Goal: Navigation & Orientation: Find specific page/section

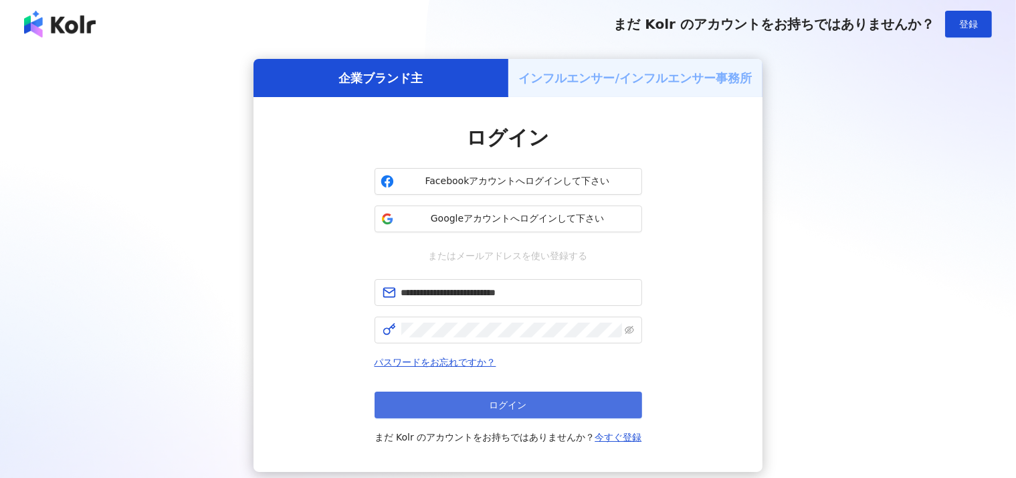
click at [450, 401] on button "ログイン" at bounding box center [509, 404] width 268 height 27
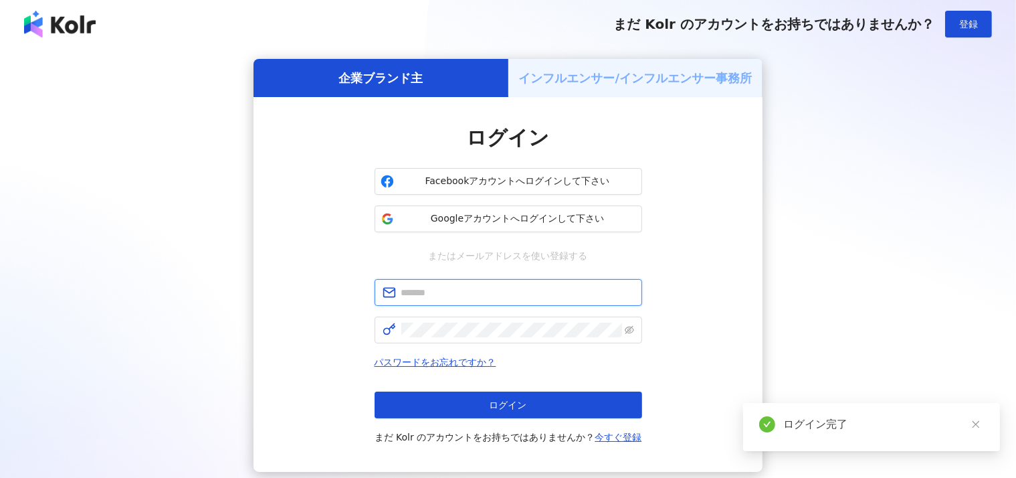
type input "**********"
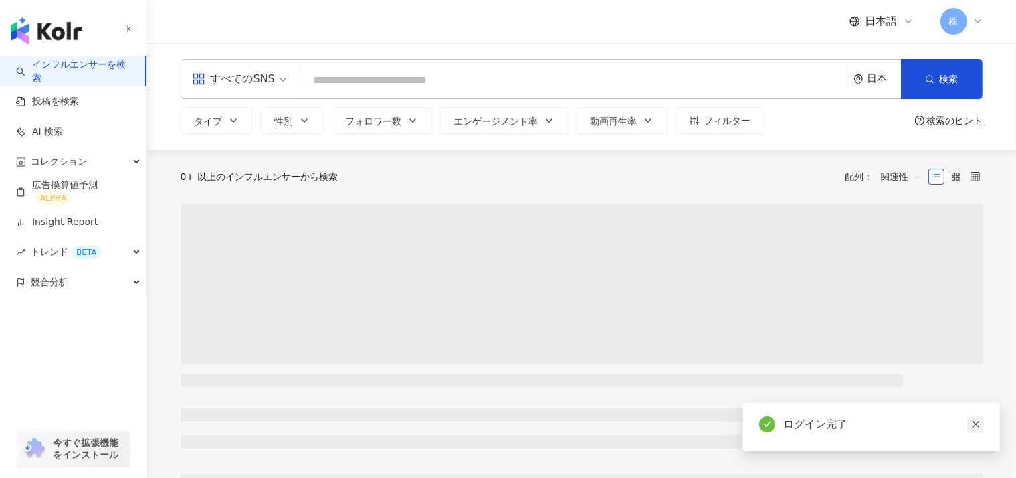
click at [976, 422] on icon "close" at bounding box center [975, 423] width 9 height 9
click at [345, 82] on input "search" at bounding box center [574, 80] width 536 height 25
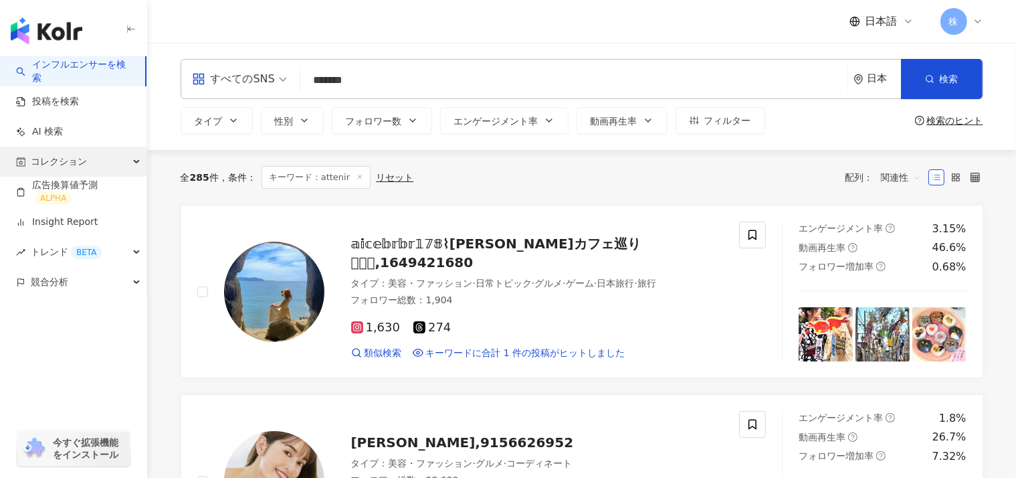
type input "*******"
click at [56, 160] on span "コレクション" at bounding box center [59, 161] width 56 height 30
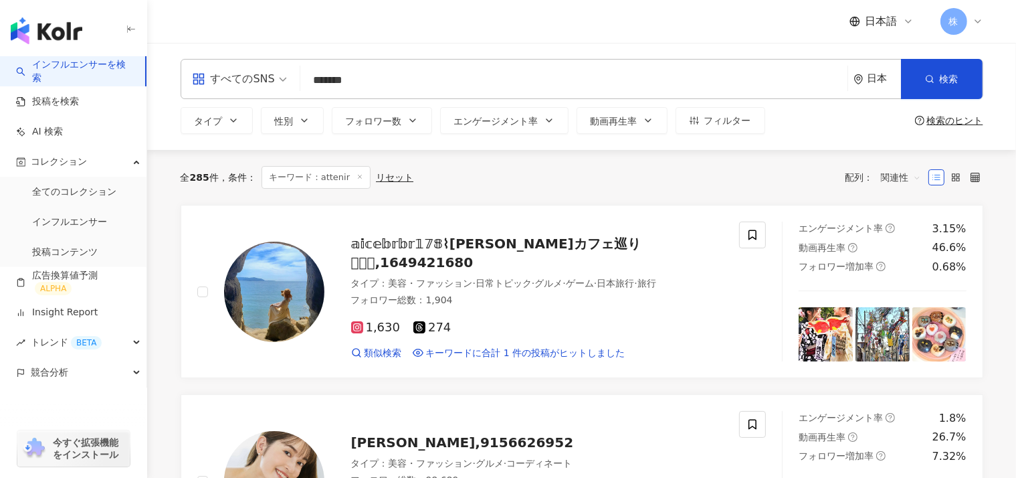
drag, startPoint x: 56, startPoint y: 160, endPoint x: 30, endPoint y: 395, distance: 236.2
click at [30, 395] on div "button" at bounding box center [73, 431] width 147 height 88
click at [39, 342] on span "トレンド BETA" at bounding box center [66, 342] width 71 height 30
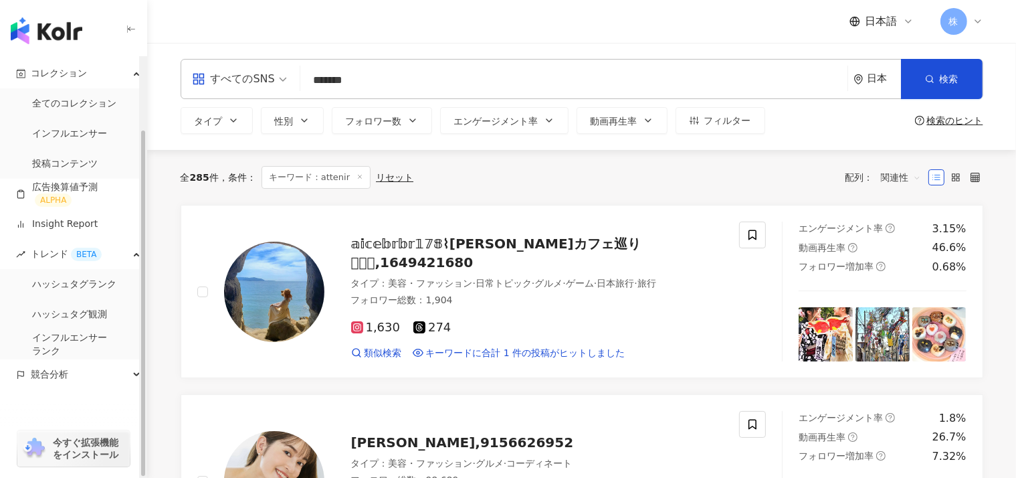
drag, startPoint x: 145, startPoint y: 338, endPoint x: 148, endPoint y: 370, distance: 31.6
click at [147, 370] on div "button" at bounding box center [143, 266] width 8 height 421
click at [872, 97] on div "日本" at bounding box center [877, 79] width 47 height 39
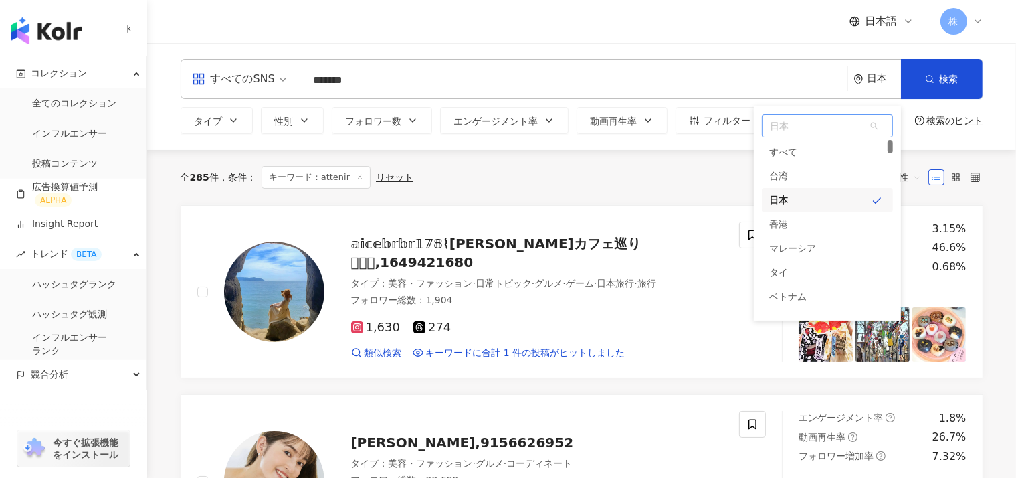
click at [799, 133] on span "日本" at bounding box center [828, 125] width 130 height 21
click at [774, 296] on div "ベトナム" at bounding box center [788, 296] width 37 height 24
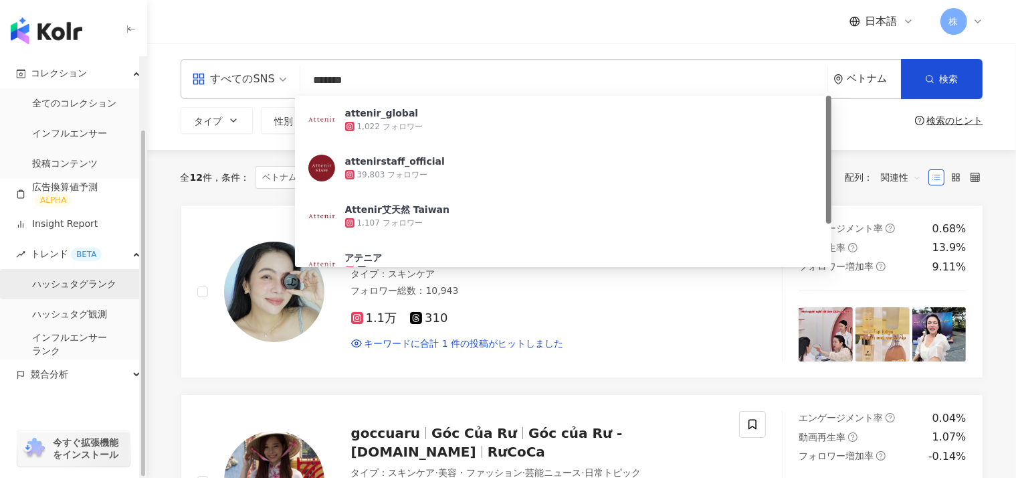
click at [56, 283] on link "ハッシュタグランク" at bounding box center [74, 284] width 84 height 13
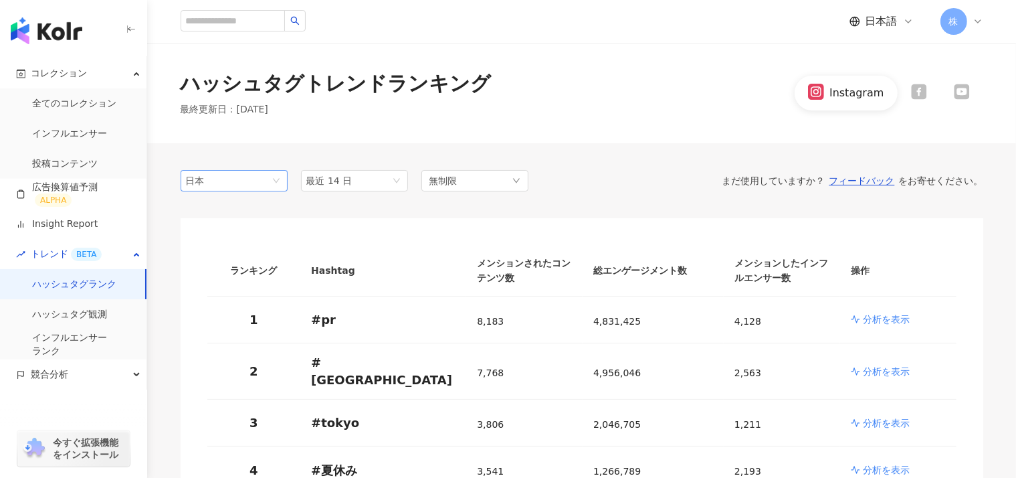
click at [270, 184] on span "日本" at bounding box center [234, 181] width 96 height 20
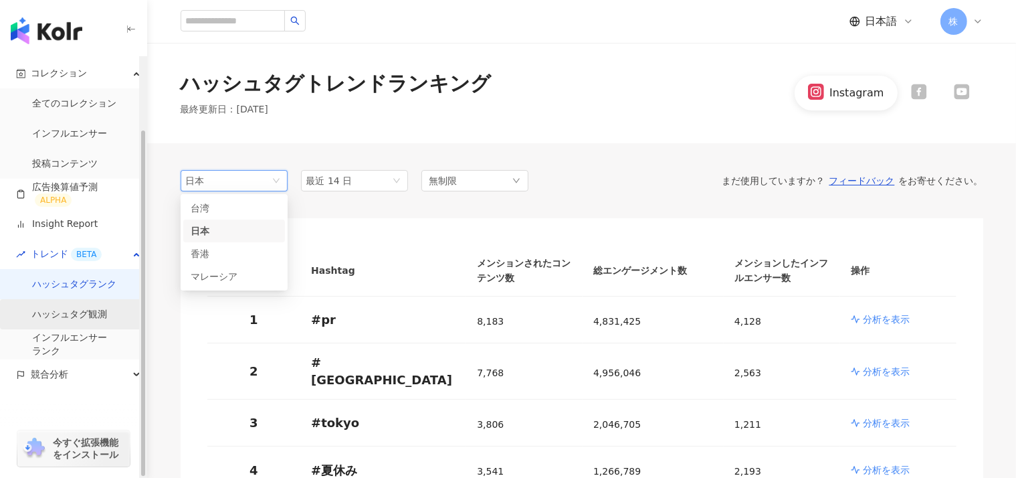
click at [70, 318] on link "ハッシュタグ観測" at bounding box center [69, 314] width 75 height 13
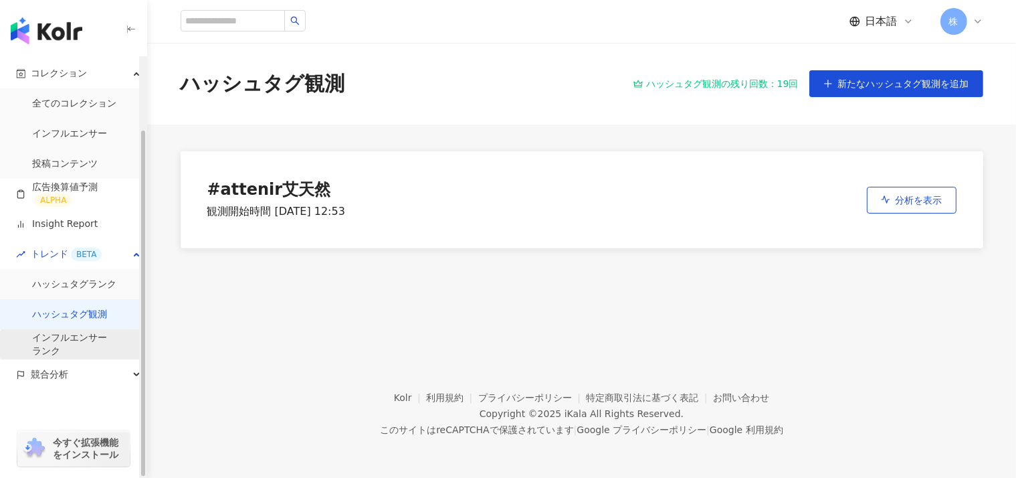
click at [88, 335] on link "インフルエンサー ランク" at bounding box center [69, 344] width 75 height 26
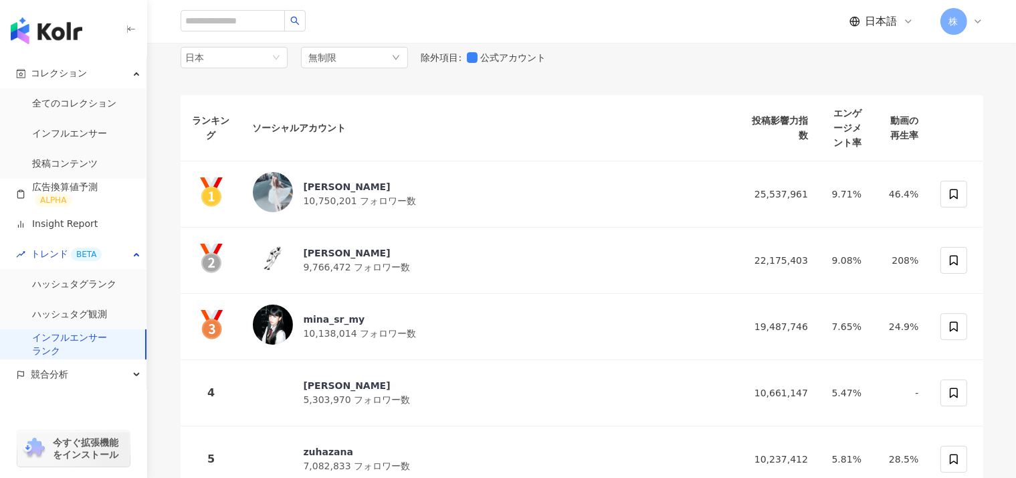
scroll to position [151, 0]
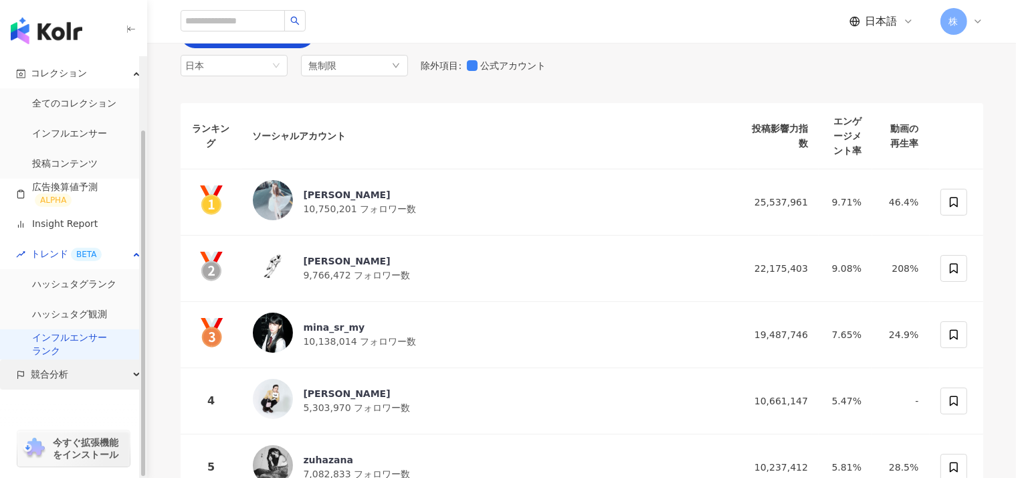
click at [83, 376] on div "競合分析" at bounding box center [73, 374] width 146 height 30
click at [68, 400] on link "アカウント分析" at bounding box center [65, 404] width 66 height 13
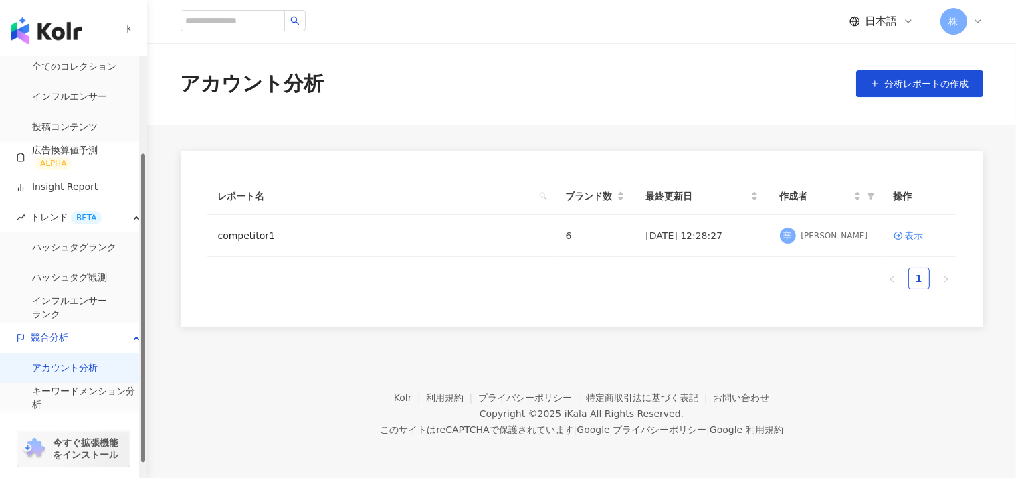
scroll to position [149, 0]
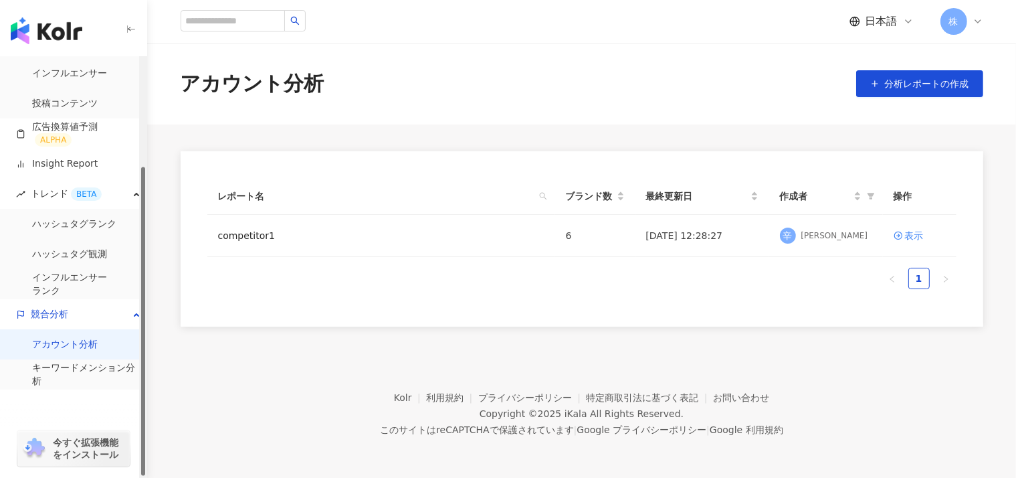
drag, startPoint x: 142, startPoint y: 285, endPoint x: 142, endPoint y: 348, distance: 62.9
click at [142, 348] on div "button" at bounding box center [143, 321] width 4 height 308
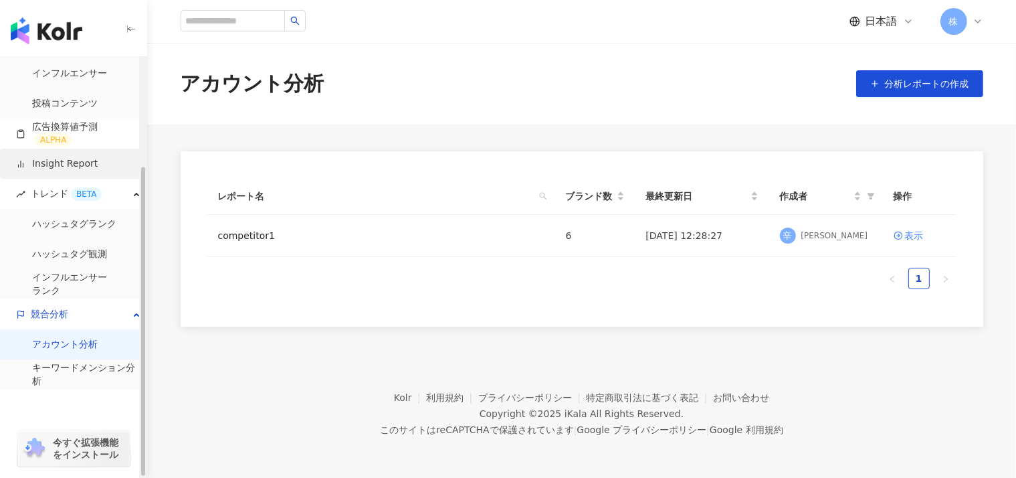
click at [92, 163] on link "Insight Report" at bounding box center [57, 163] width 82 height 13
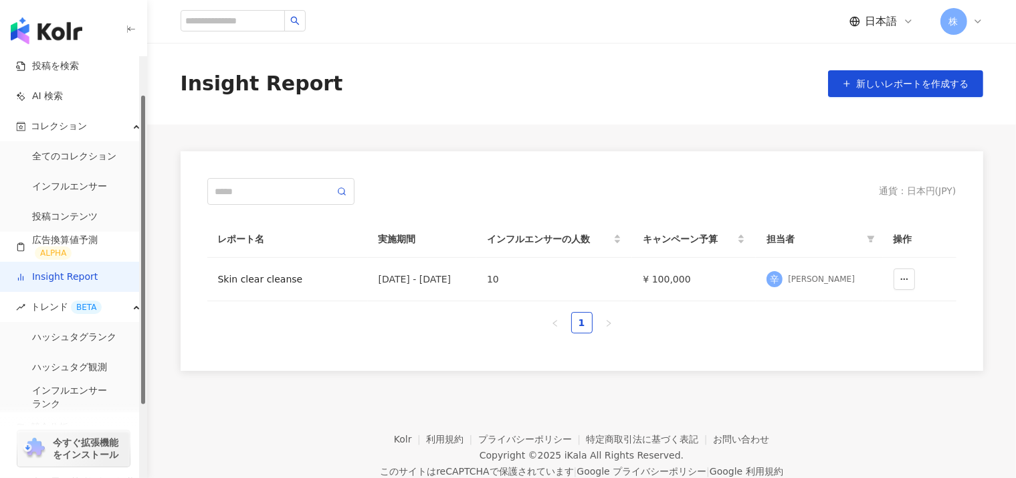
scroll to position [34, 0]
drag, startPoint x: 142, startPoint y: 187, endPoint x: 144, endPoint y: 104, distance: 83.7
click at [144, 104] on div "button" at bounding box center [143, 237] width 4 height 308
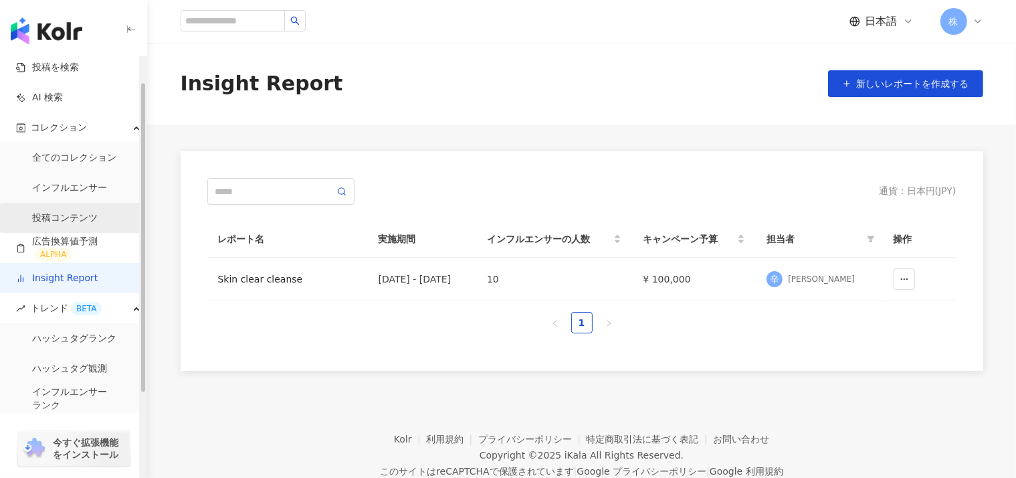
click at [59, 217] on link "投稿コンテンツ" at bounding box center [65, 217] width 66 height 13
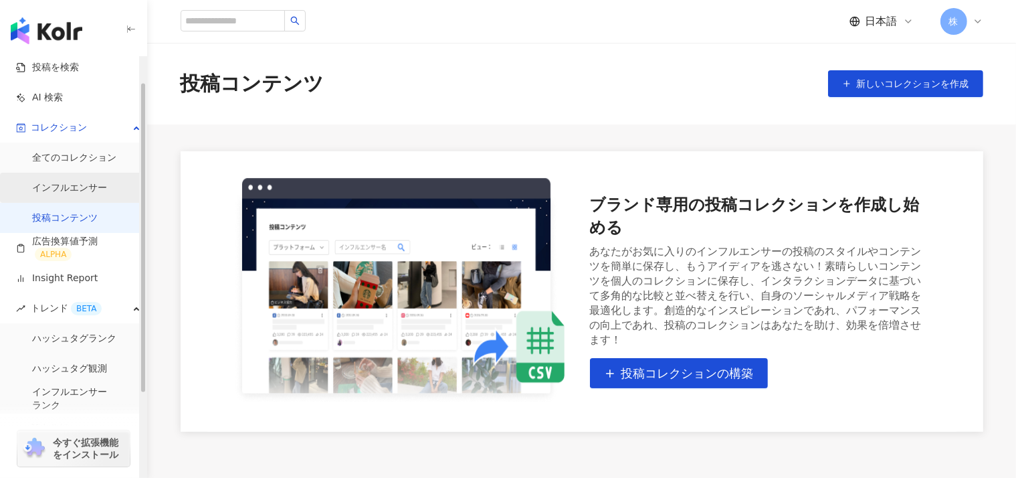
click at [57, 191] on link "インフルエンサー" at bounding box center [69, 187] width 75 height 13
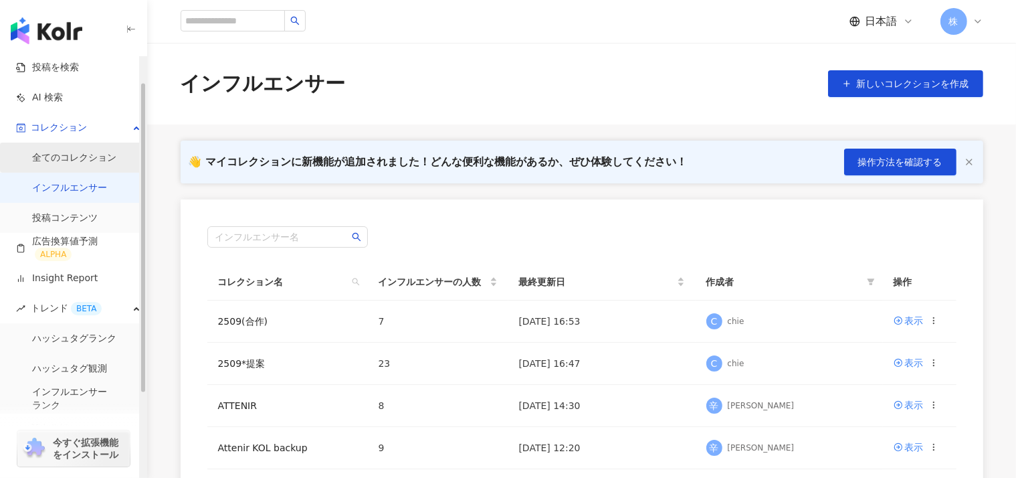
click at [58, 159] on link "全てのコレクション" at bounding box center [74, 157] width 84 height 13
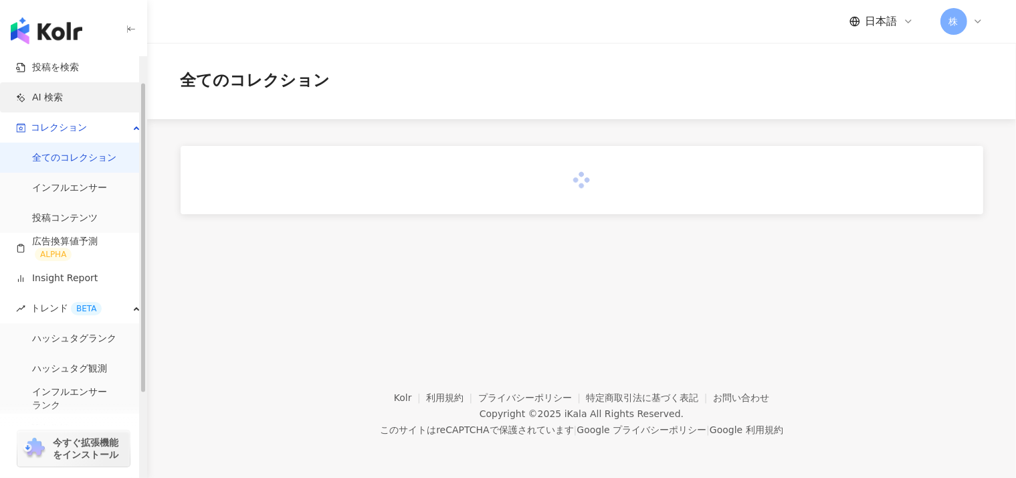
click at [51, 98] on link "AI 検索" at bounding box center [39, 97] width 47 height 13
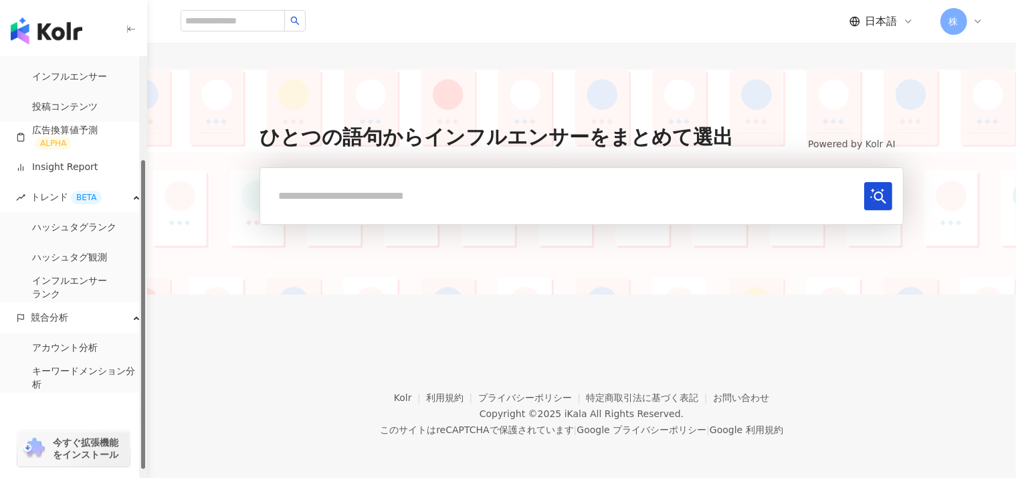
scroll to position [149, 0]
drag, startPoint x: 142, startPoint y: 95, endPoint x: 139, endPoint y: 193, distance: 97.7
click at [141, 193] on div "button" at bounding box center [143, 321] width 4 height 308
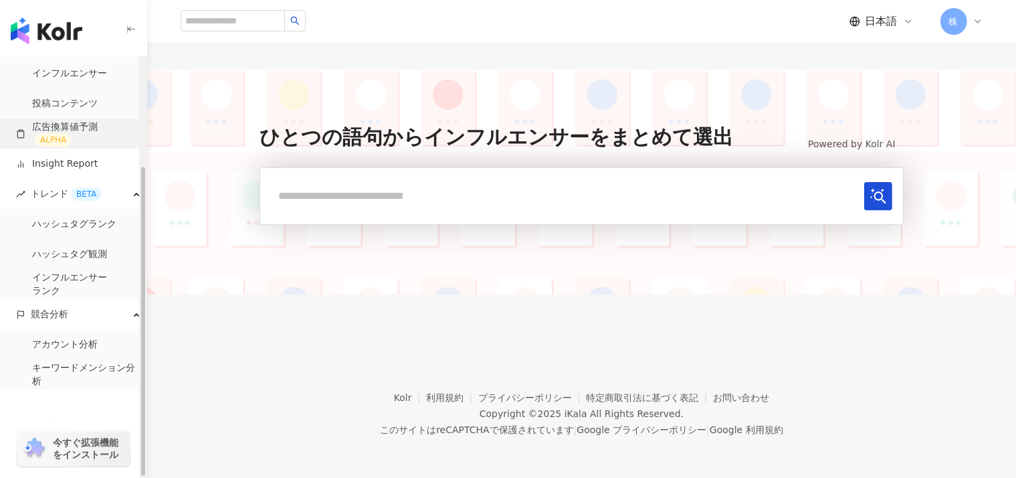
click at [72, 136] on link "広告換算値予測 ALPHA" at bounding box center [76, 133] width 120 height 27
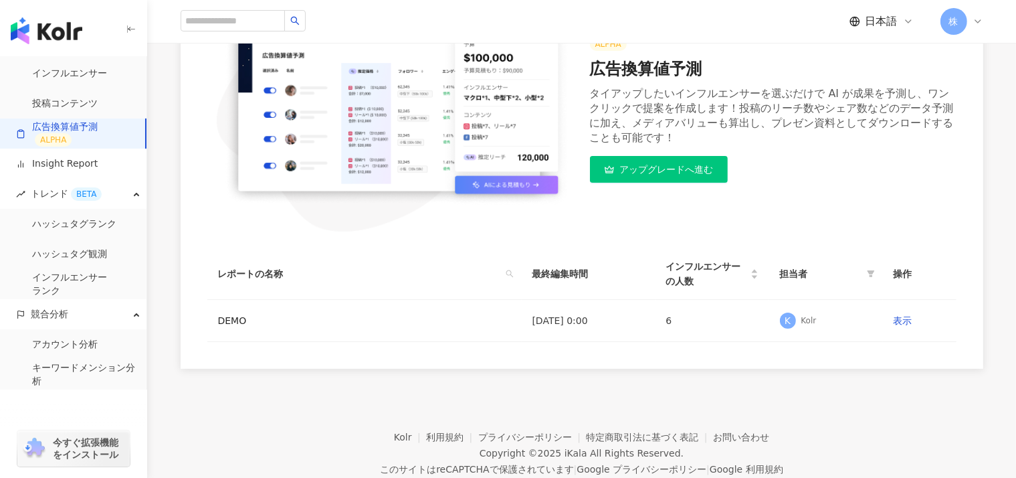
scroll to position [222, 0]
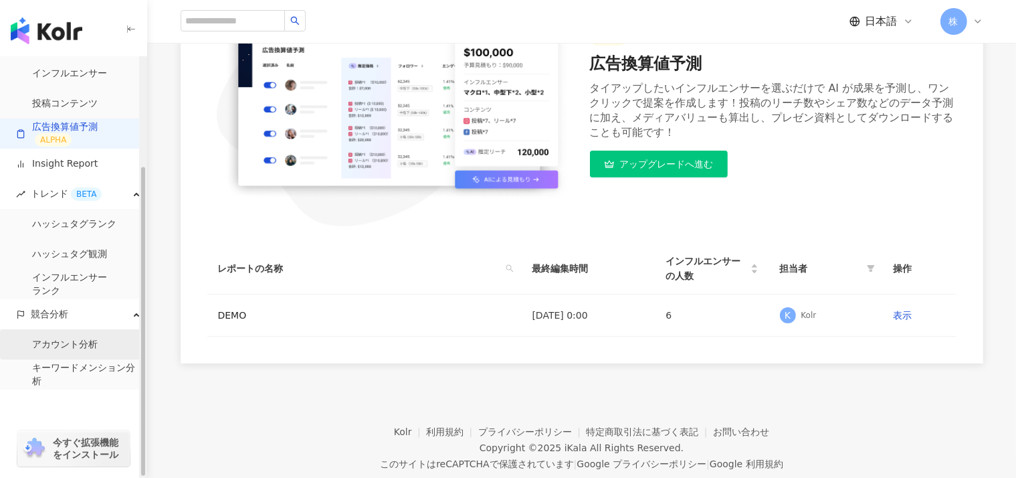
click at [62, 349] on link "アカウント分析" at bounding box center [65, 344] width 66 height 13
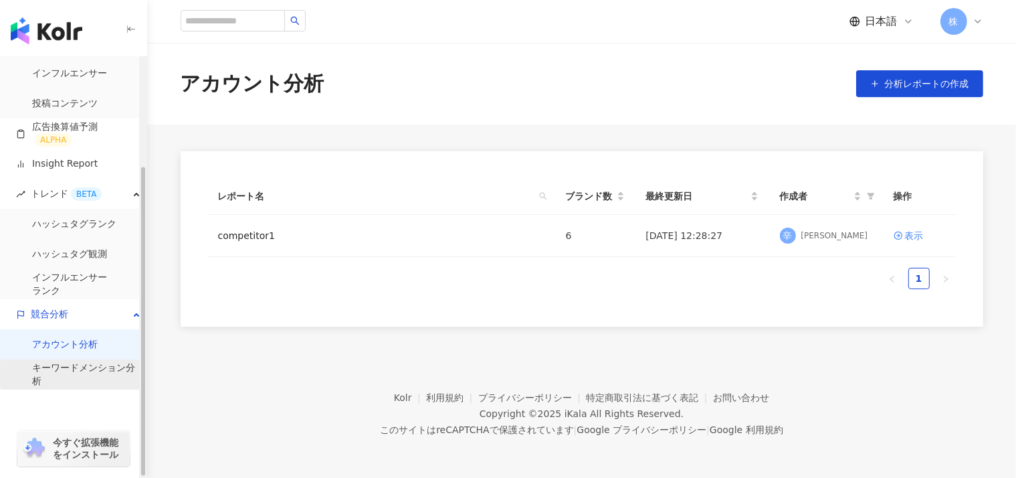
click at [67, 374] on link "キーワードメンション分析" at bounding box center [84, 374] width 104 height 26
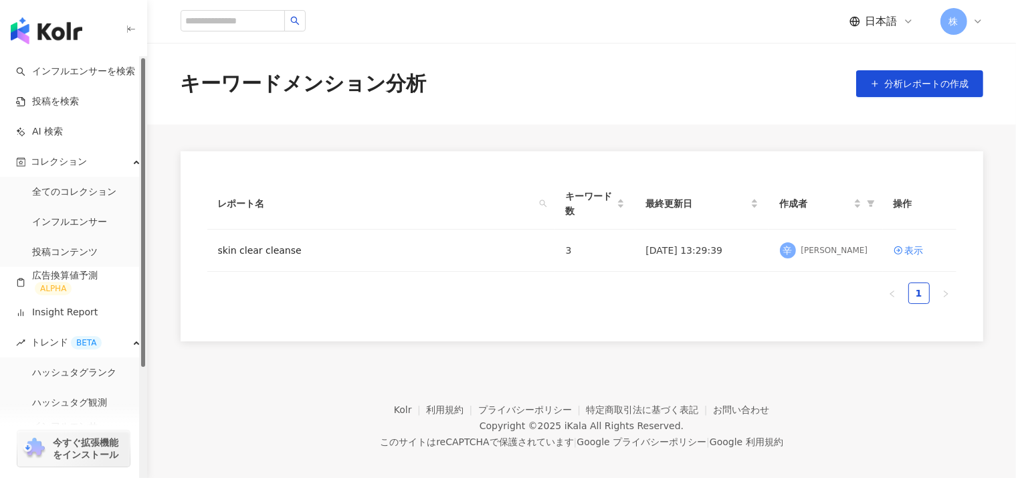
drag, startPoint x: 144, startPoint y: 221, endPoint x: 164, endPoint y: 54, distance: 168.4
click at [145, 58] on div "button" at bounding box center [143, 212] width 4 height 308
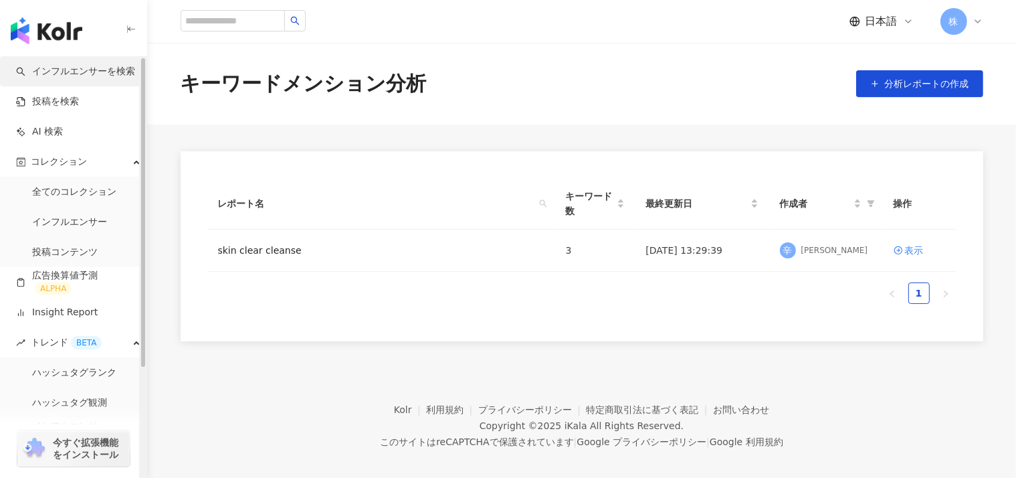
click at [53, 76] on link "インフルエンサーを検索" at bounding box center [75, 71] width 119 height 13
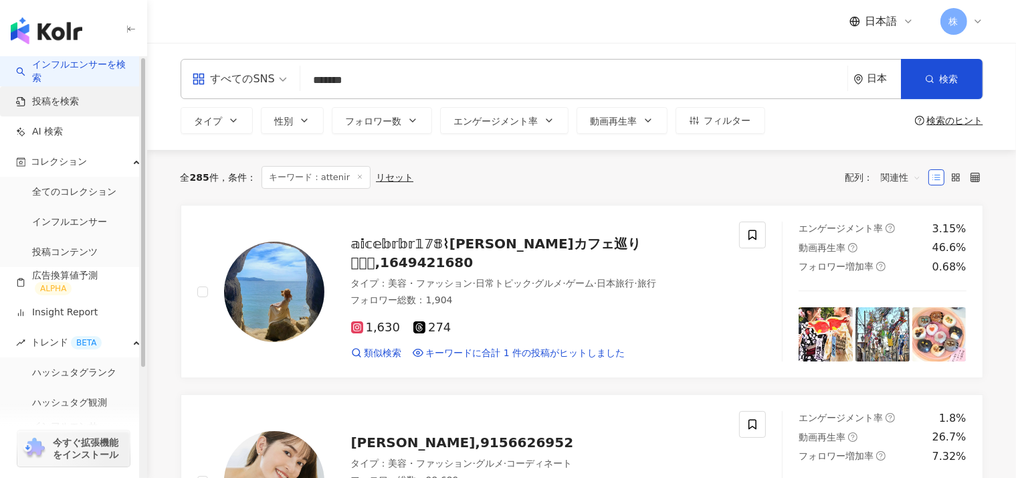
type input "*******"
click at [56, 96] on link "投稿を検索" at bounding box center [47, 101] width 63 height 13
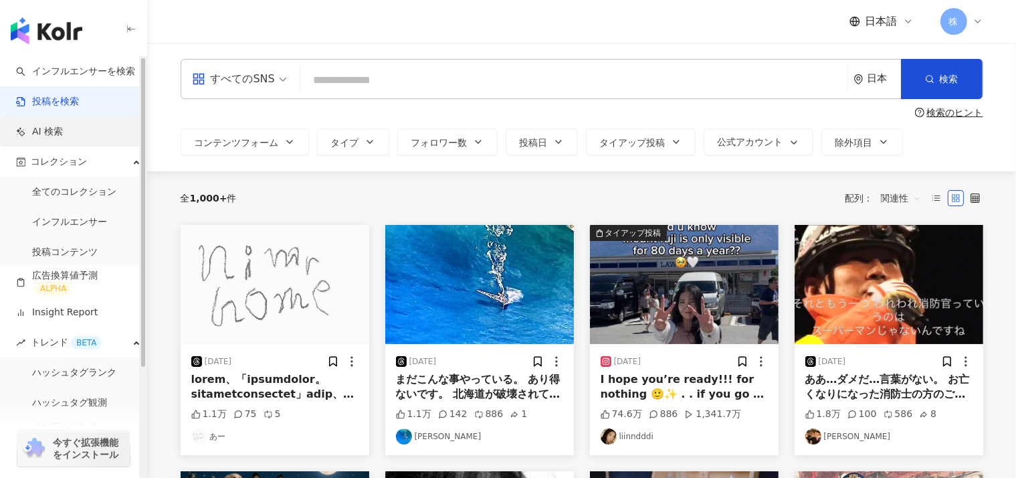
click at [63, 132] on link "AI 検索" at bounding box center [39, 131] width 47 height 13
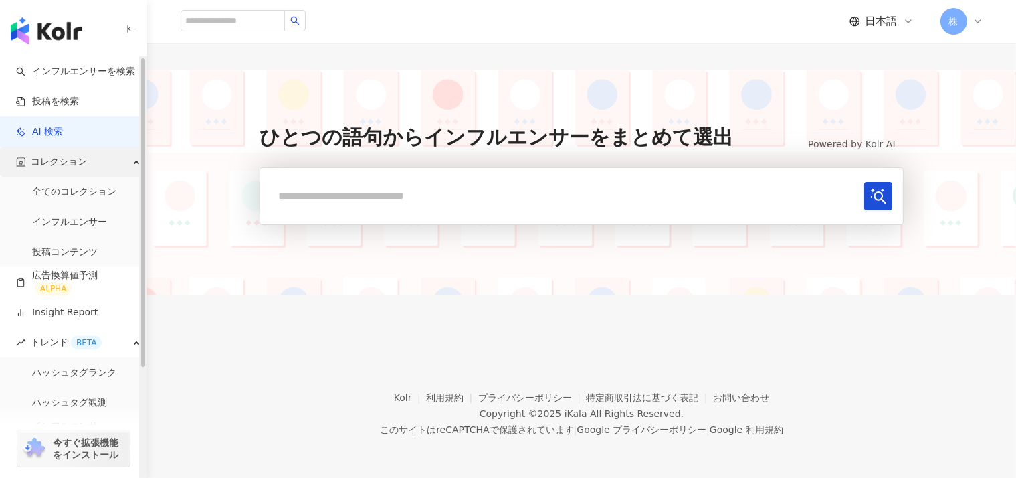
click at [54, 162] on span "コレクション" at bounding box center [59, 161] width 56 height 30
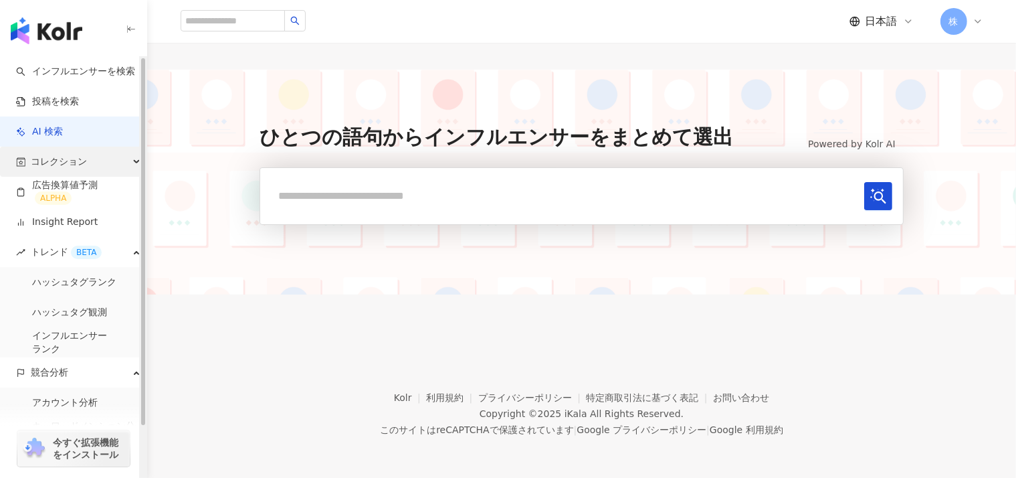
click at [54, 162] on span "コレクション" at bounding box center [59, 161] width 56 height 30
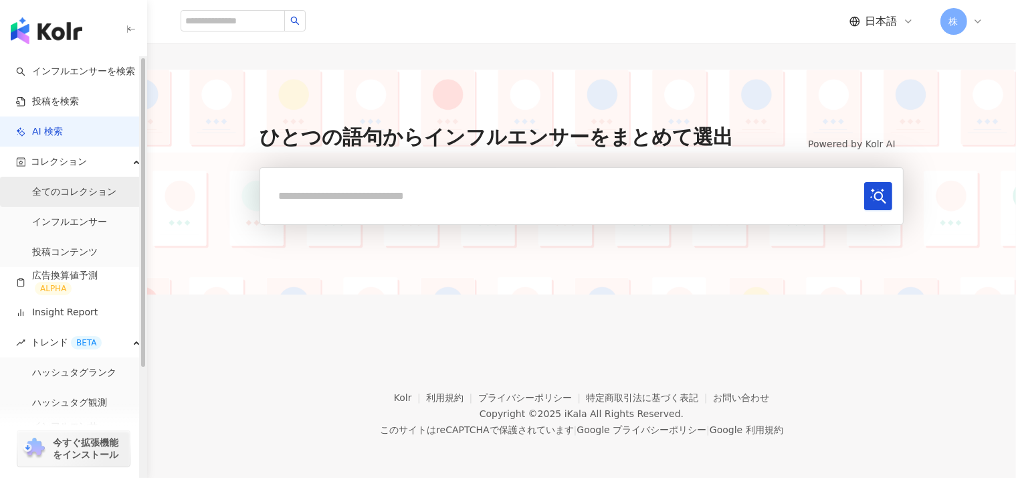
click at [62, 189] on link "全てのコレクション" at bounding box center [74, 191] width 84 height 13
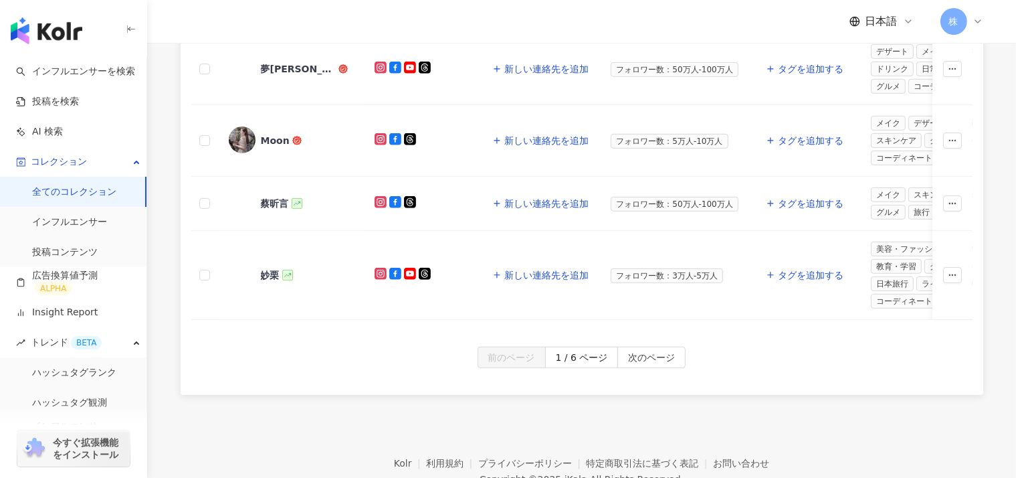
scroll to position [821, 0]
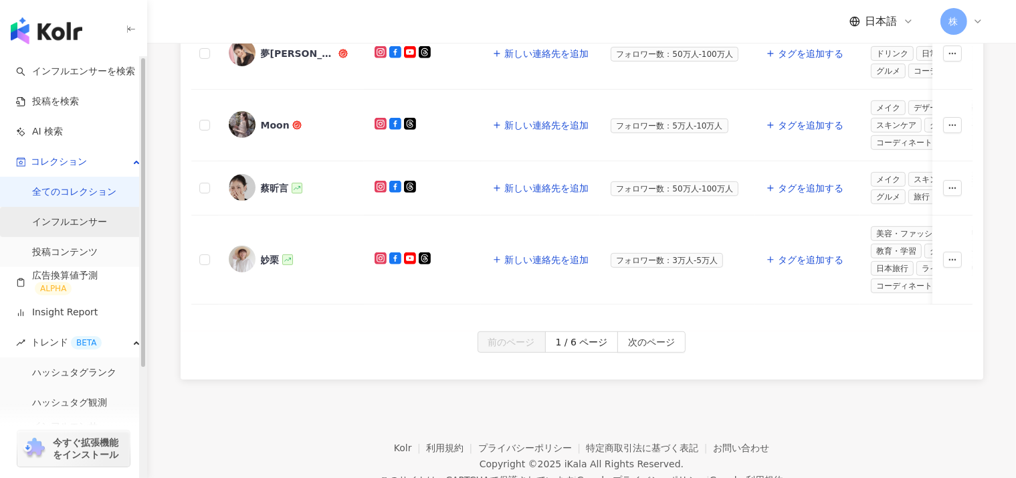
click at [52, 229] on link "インフルエンサー" at bounding box center [69, 221] width 75 height 13
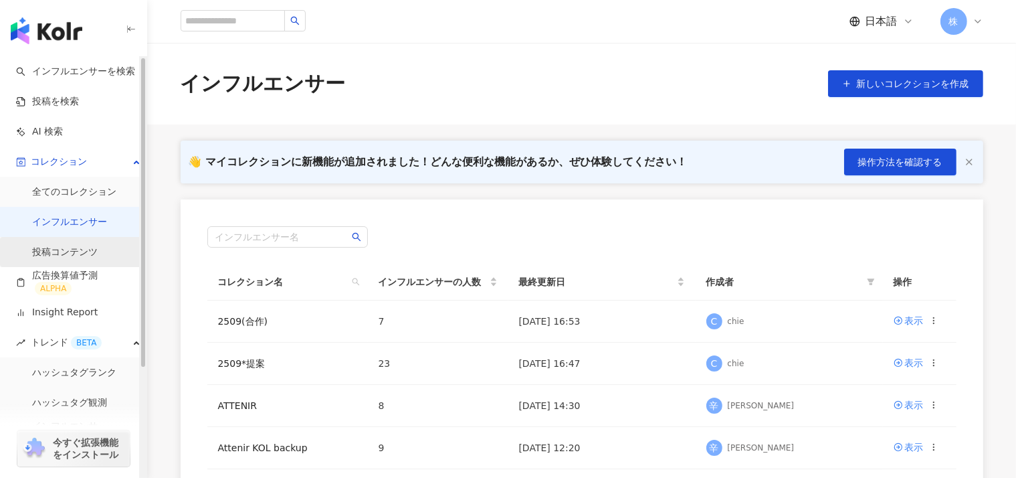
click at [52, 247] on link "投稿コンテンツ" at bounding box center [65, 251] width 66 height 13
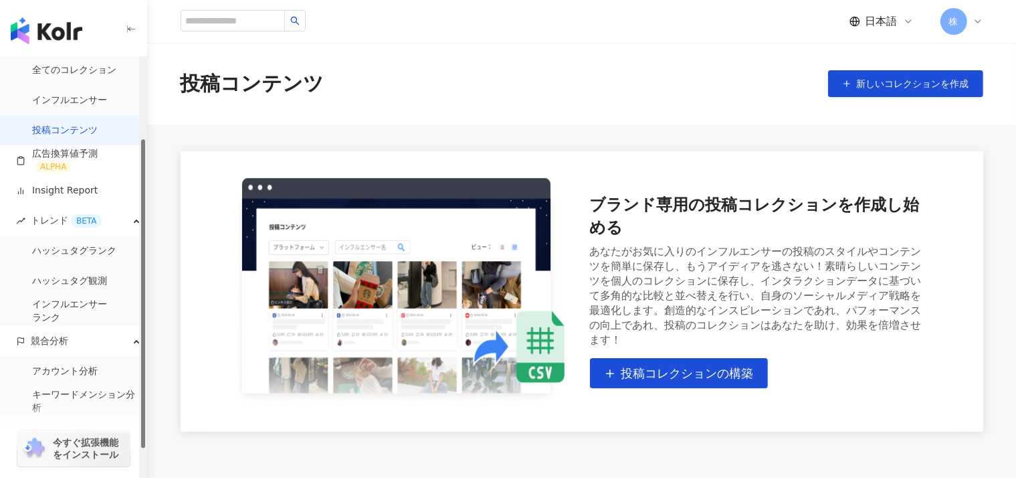
scroll to position [149, 0]
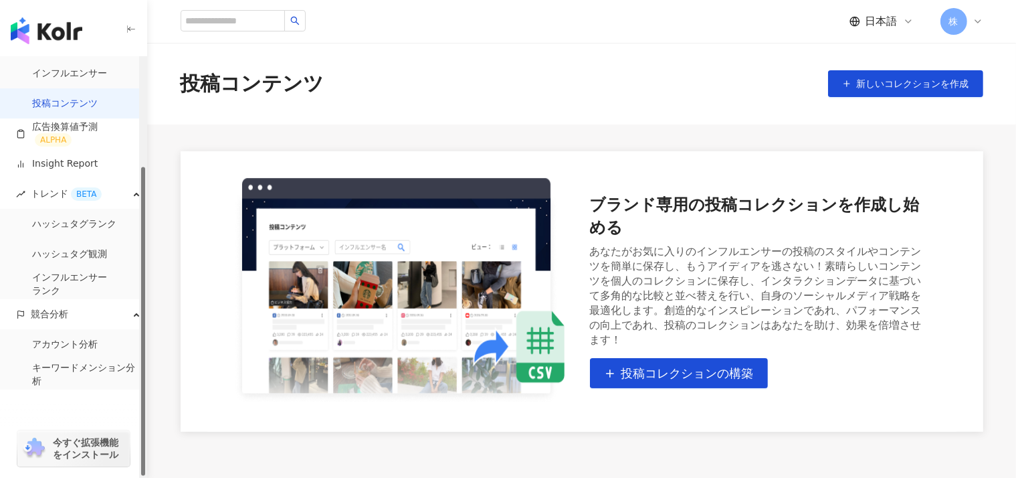
drag, startPoint x: 143, startPoint y: 237, endPoint x: 155, endPoint y: 368, distance: 131.7
click at [145, 368] on div "button" at bounding box center [143, 321] width 4 height 308
click at [61, 226] on link "ハッシュタグランク" at bounding box center [74, 223] width 84 height 13
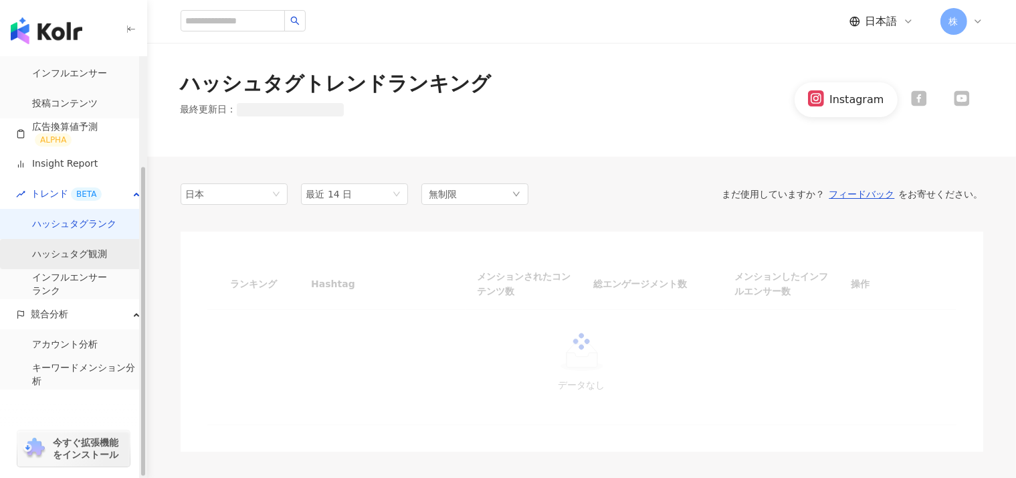
click at [63, 253] on link "ハッシュタグ観測" at bounding box center [69, 254] width 75 height 13
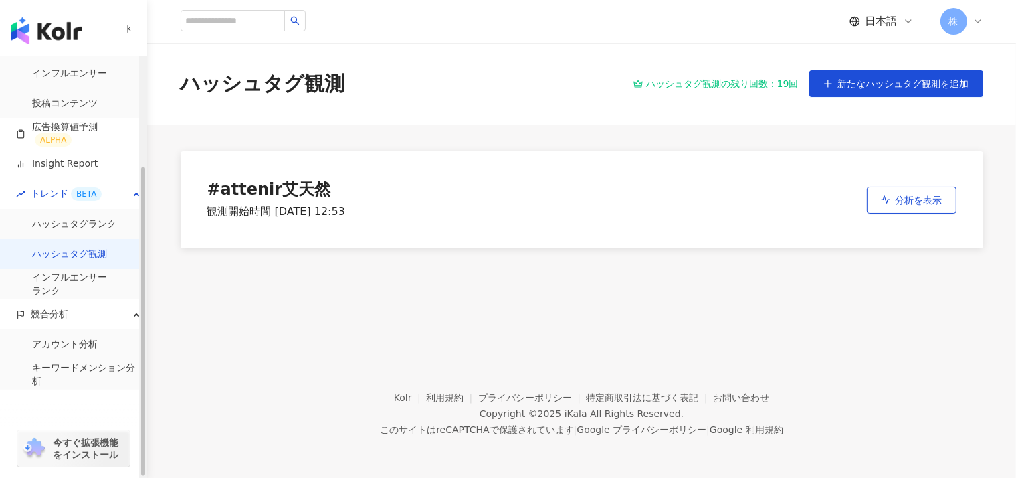
click at [63, 261] on link "ハッシュタグ観測" at bounding box center [69, 254] width 75 height 13
drag, startPoint x: 54, startPoint y: 339, endPoint x: 54, endPoint y: 332, distance: 7.4
click at [54, 338] on link "アカウント分析" at bounding box center [65, 344] width 66 height 13
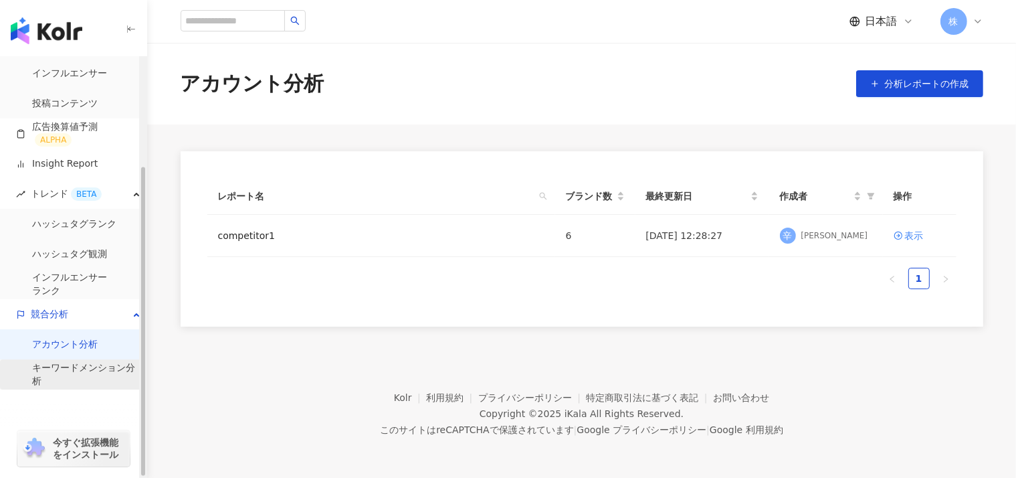
click at [61, 371] on link "キーワードメンション分析" at bounding box center [84, 374] width 104 height 26
